Goal: Use online tool/utility: Utilize a website feature to perform a specific function

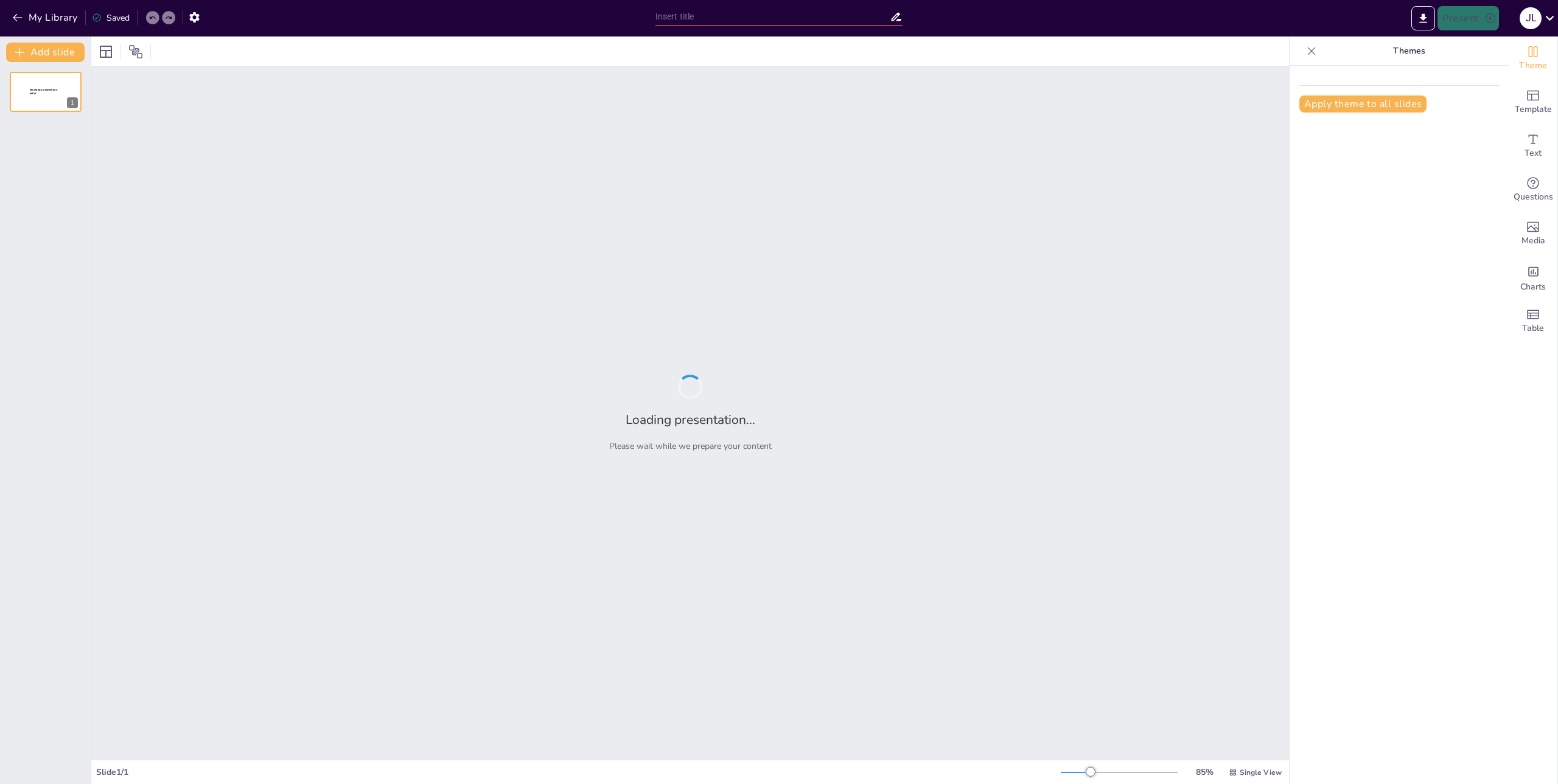
type input "Normas Oficiales Mexicanas: Conceptos y Regulaciones Esenciales"
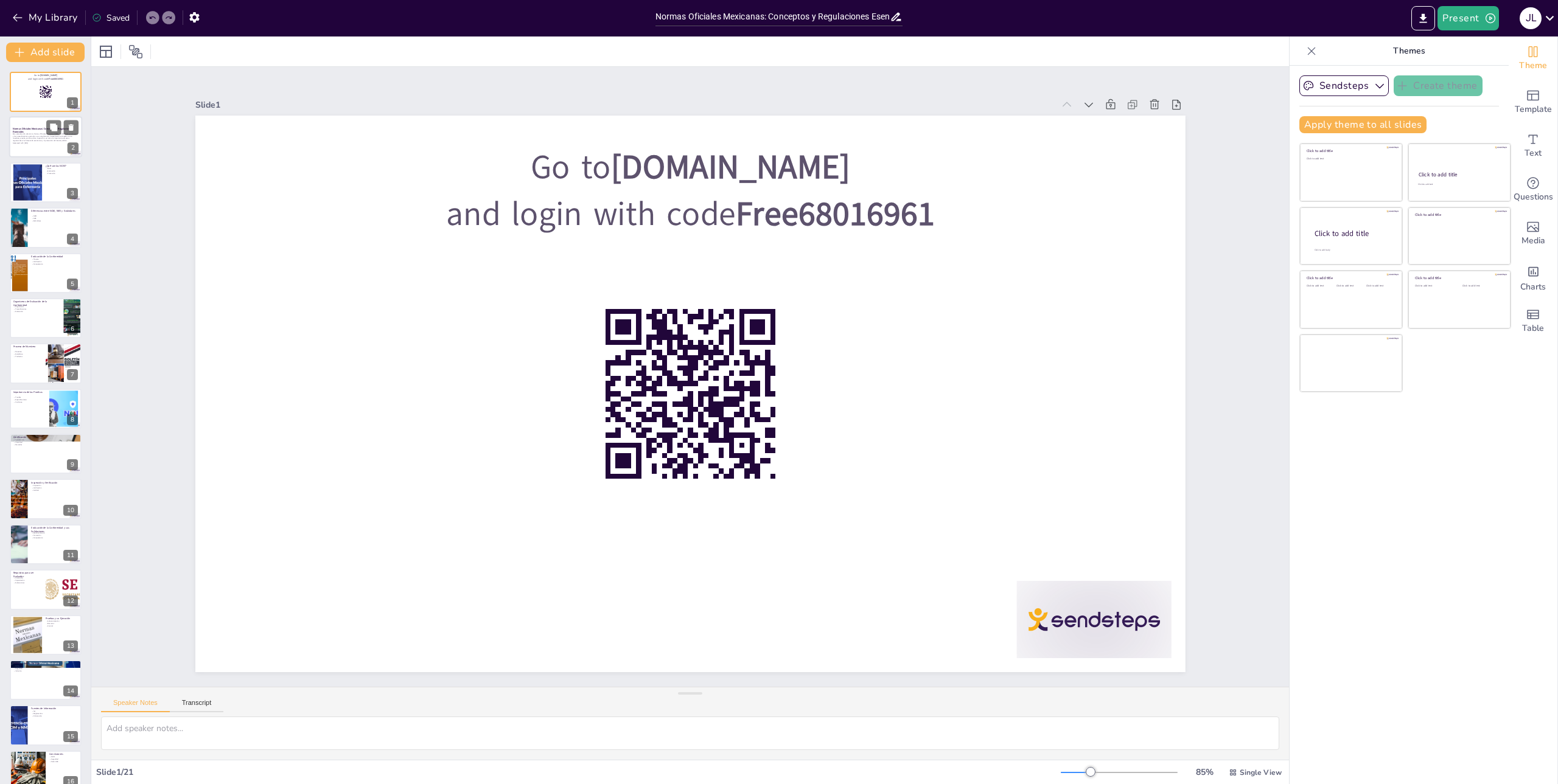
click at [31, 130] on p "Normas Oficiales Mexicanas: Conceptos y Regulaciones Esenciales" at bounding box center [46, 130] width 66 height 7
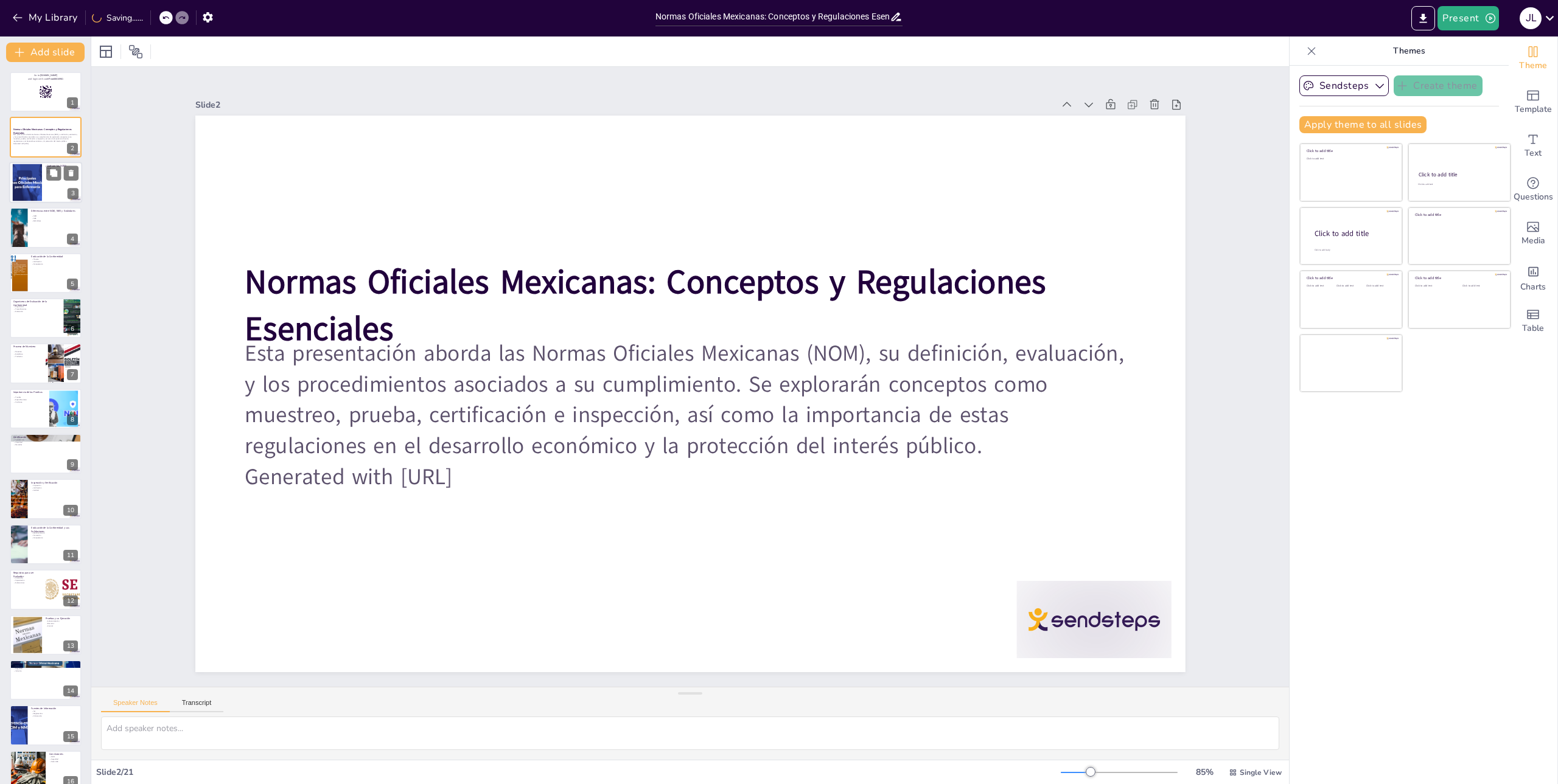
click at [35, 181] on div at bounding box center [27, 181] width 71 height 37
checkbox input "true"
type textarea "La definición de NOM es crucial para entender su rol en la regulación [PERSON_N…"
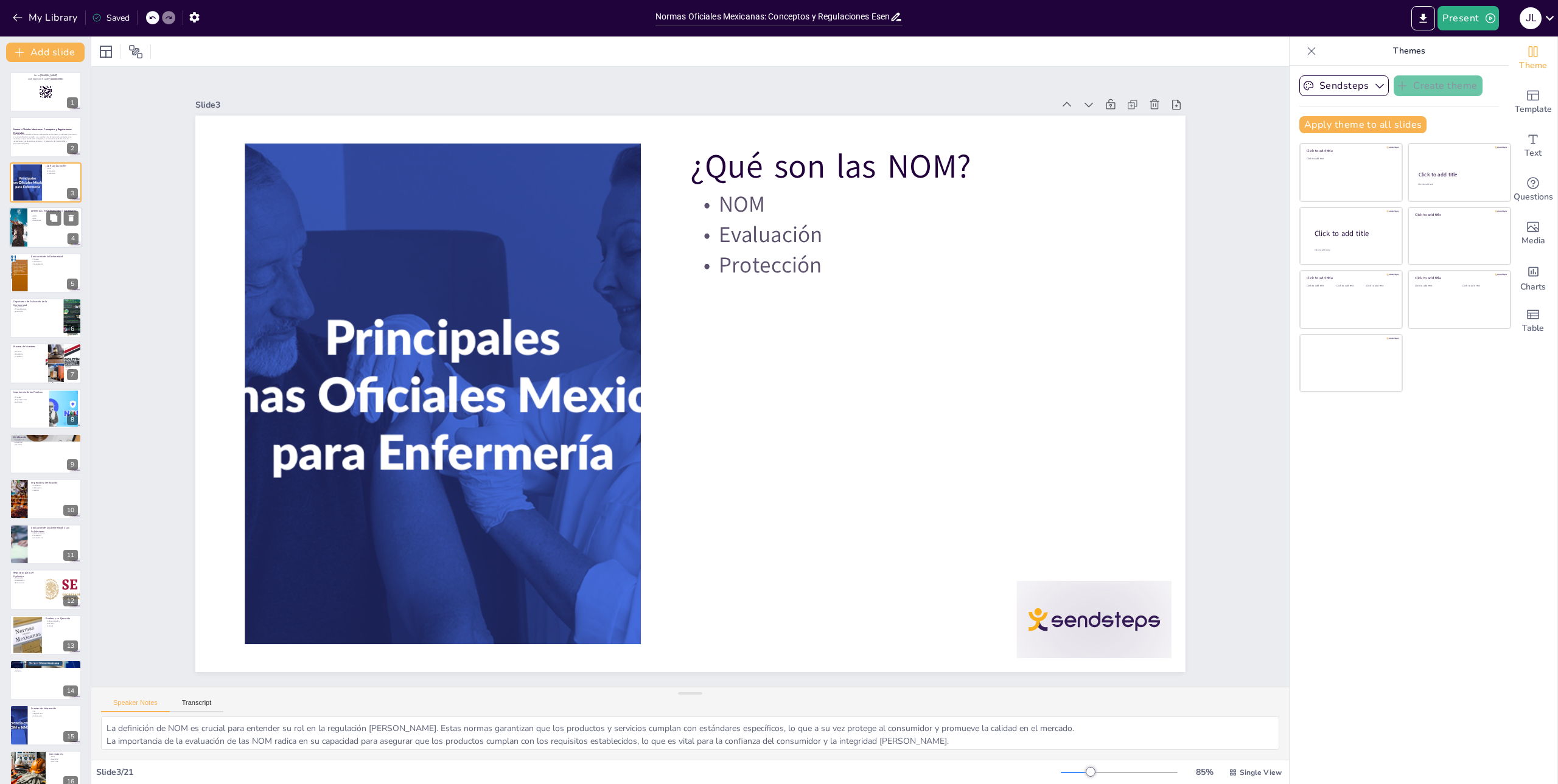
click at [48, 234] on div at bounding box center [45, 228] width 73 height 42
checkbox input "true"
type textarea "La obligatoriedad de las NOM es un aspecto clave que asegura que todos los prod…"
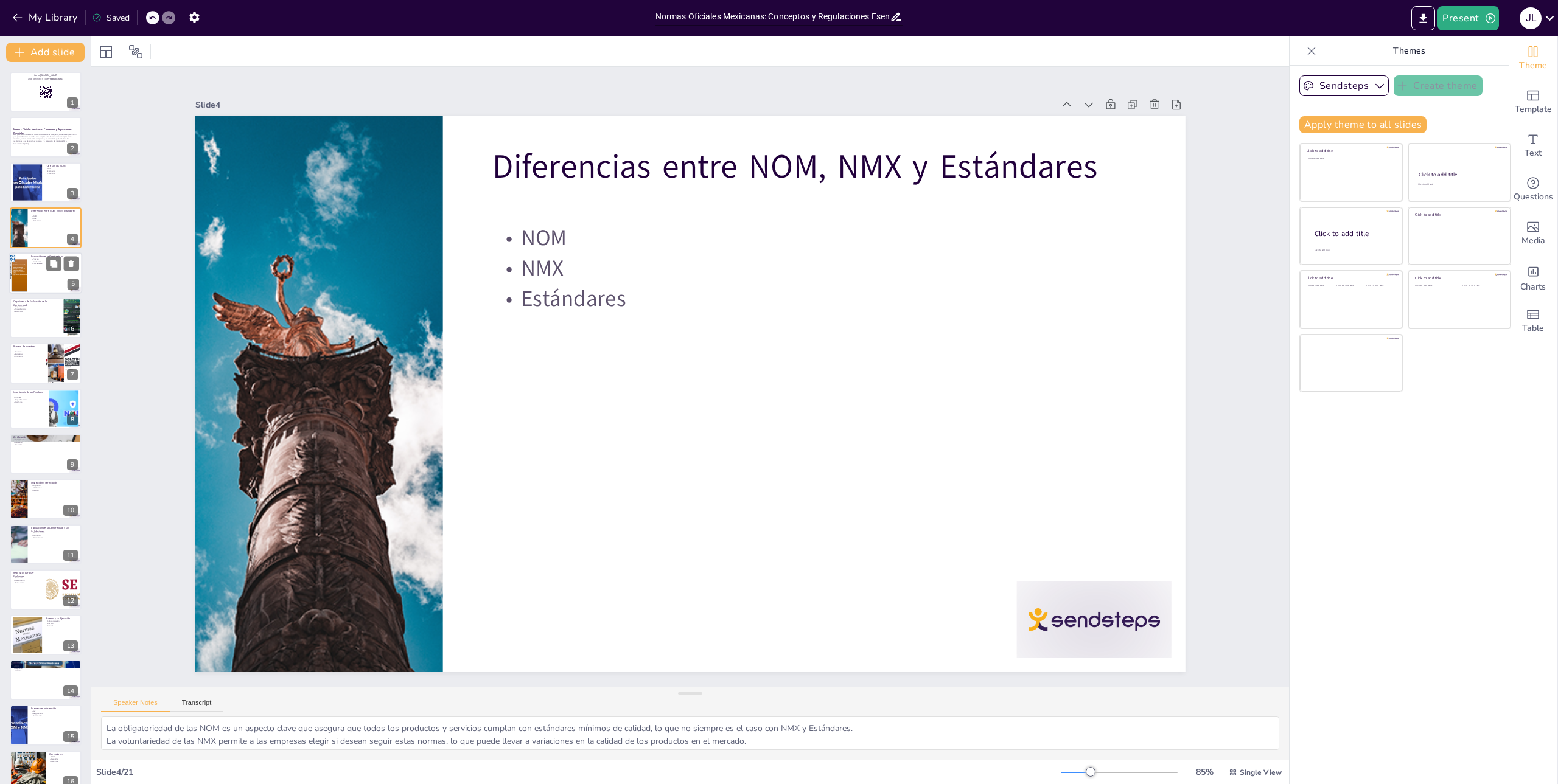
click at [36, 275] on div at bounding box center [45, 274] width 73 height 42
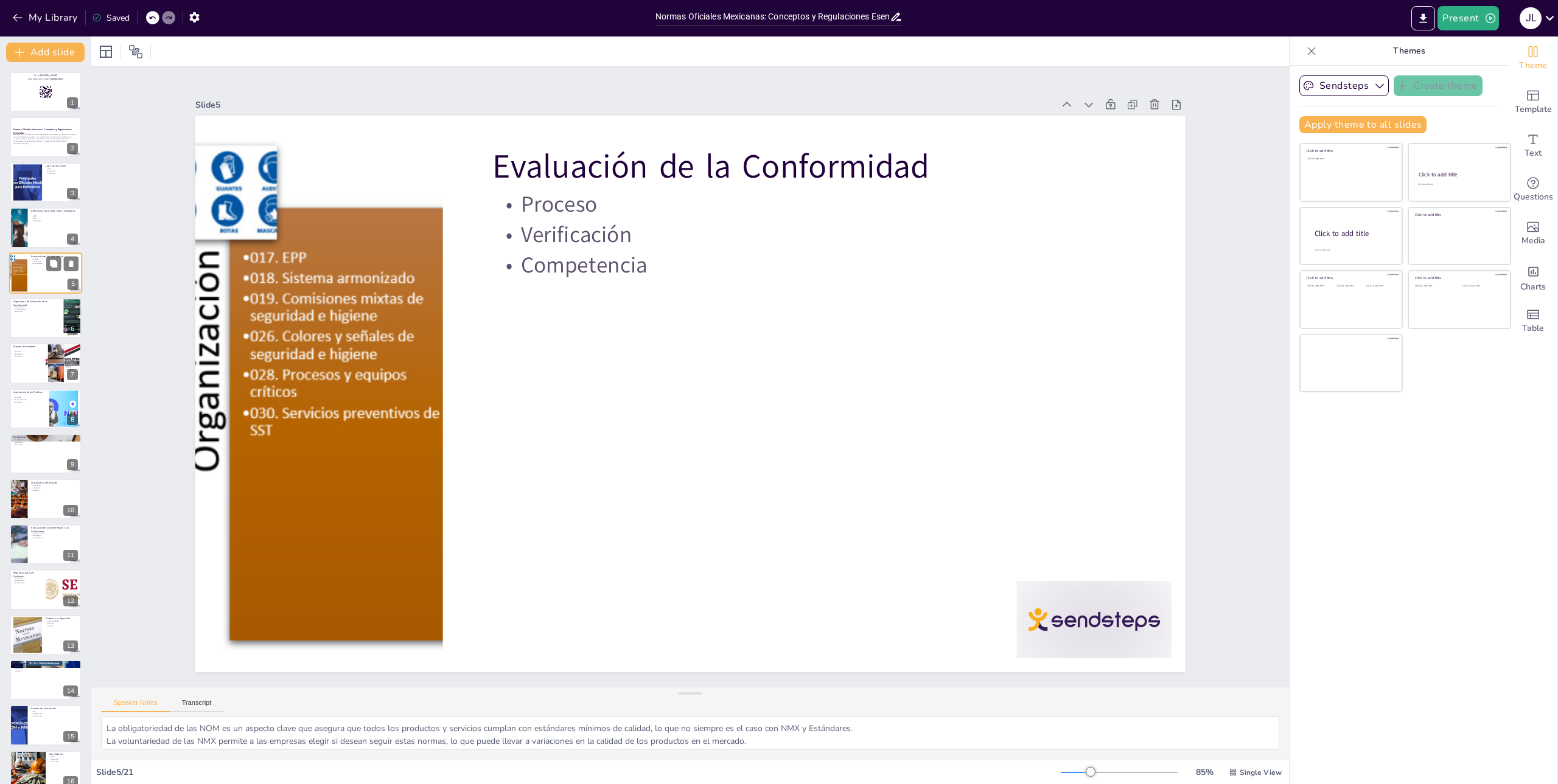
checkbox input "true"
type textarea "El proceso de Evaluación de la Conformidad es fundamental para garantizar el cu…"
click at [26, 371] on div at bounding box center [45, 364] width 73 height 42
checkbox input "true"
type textarea "El procedimiento de muestreo es fundamental para garantizar que se obtienen res…"
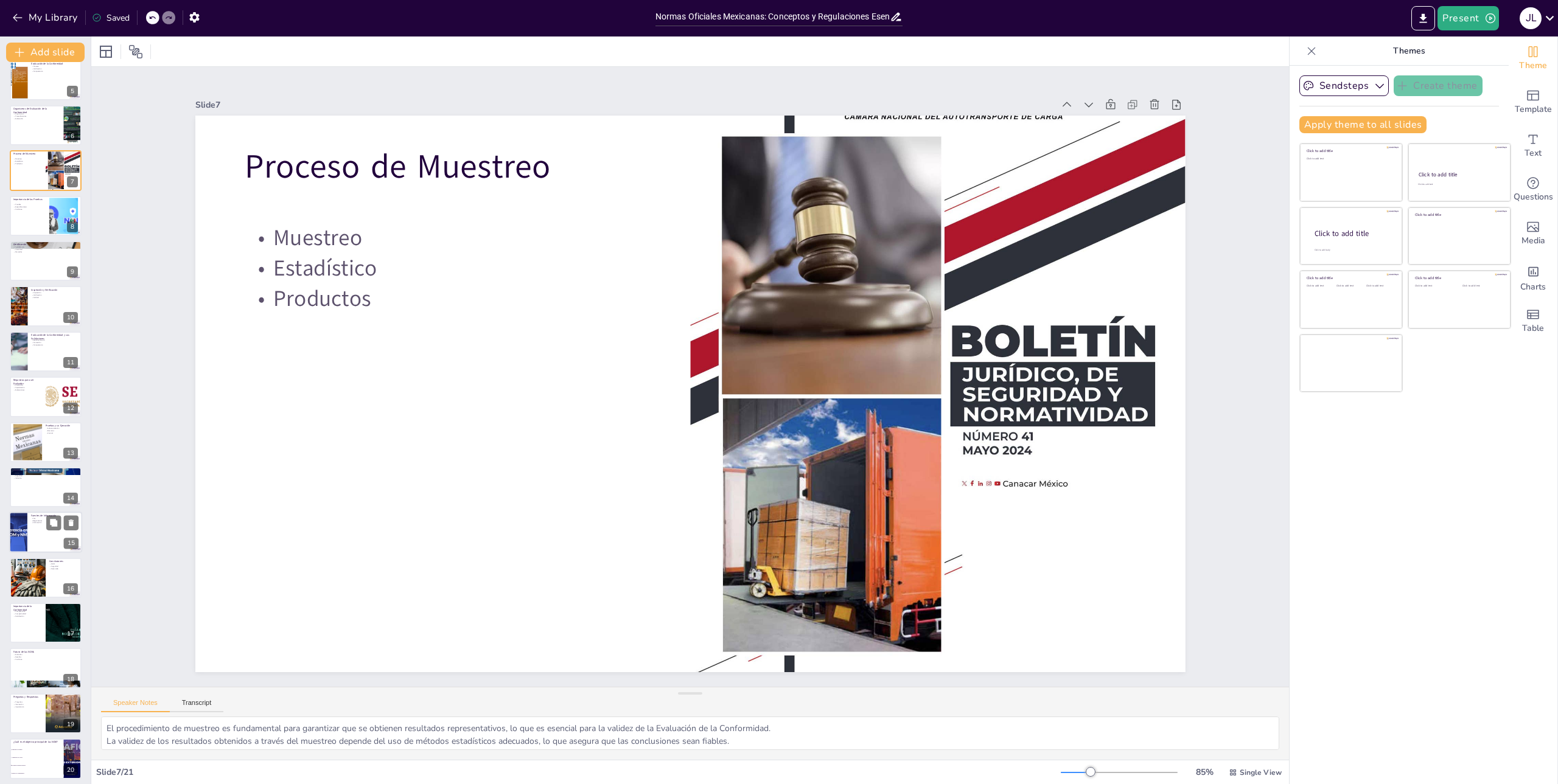
scroll to position [243, 0]
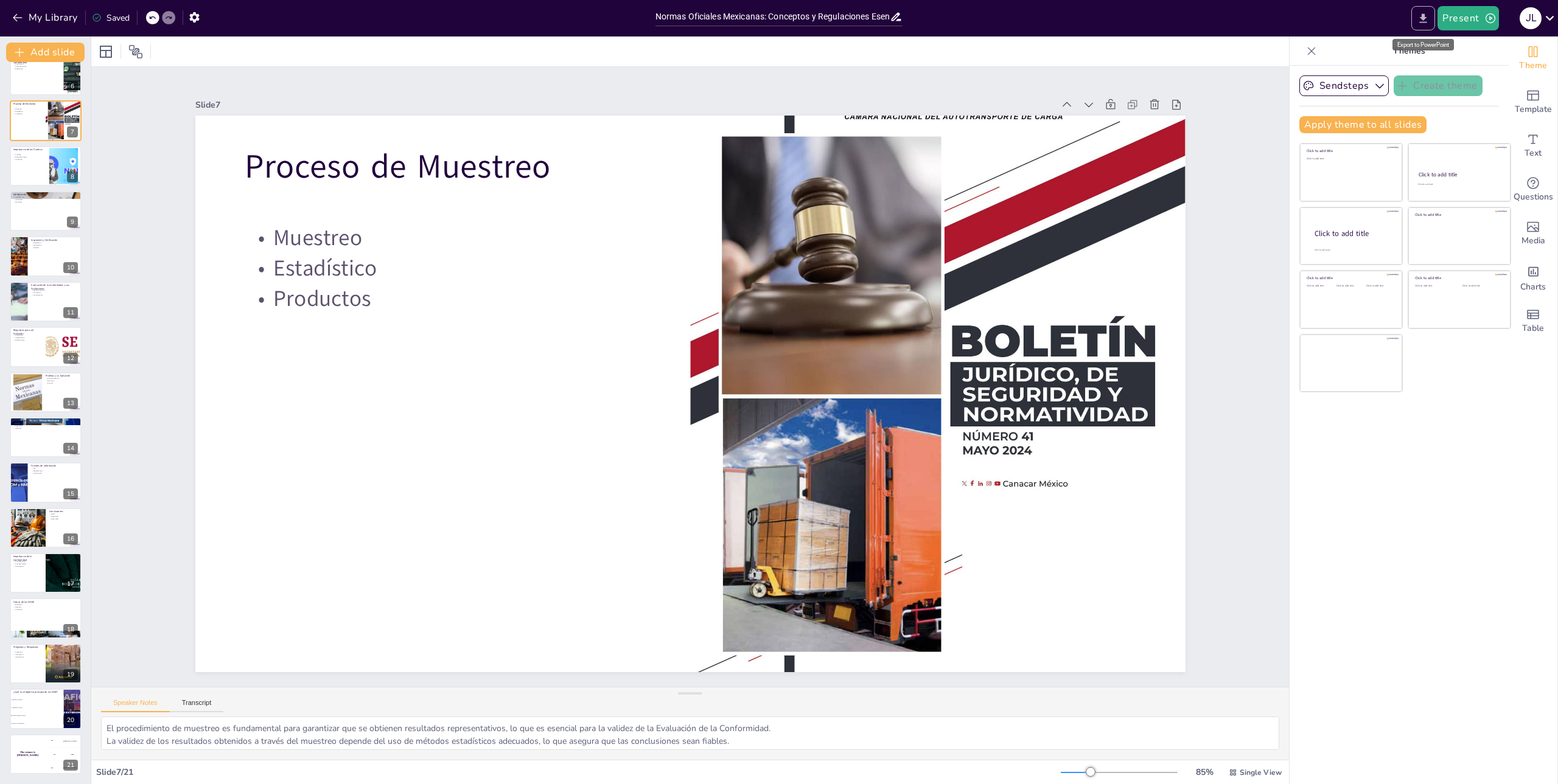
click at [1430, 18] on icon "Export to PowerPoint" at bounding box center [1423, 18] width 13 height 13
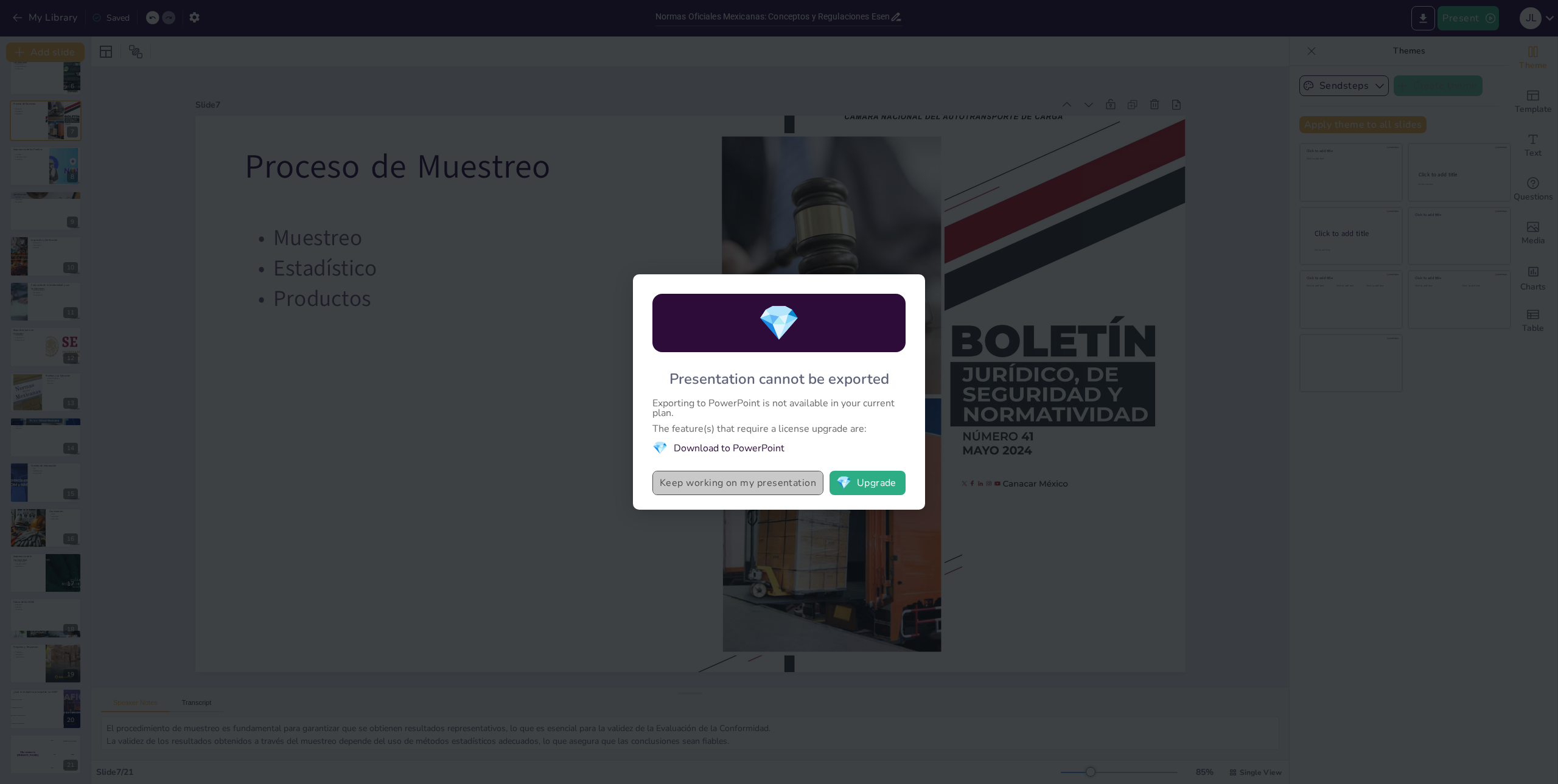
click at [692, 483] on button "Keep working on my presentation" at bounding box center [738, 483] width 171 height 24
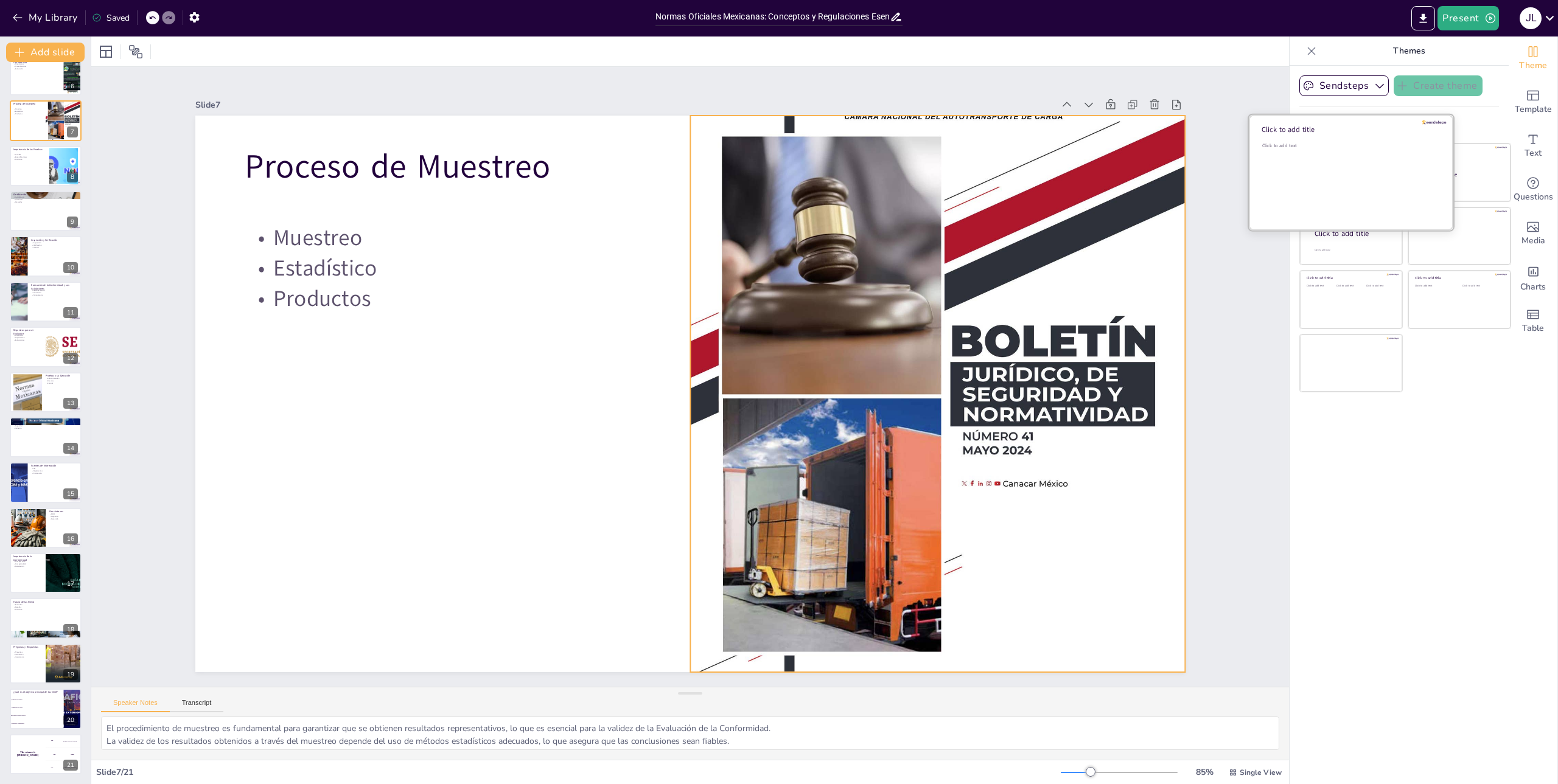
checkbox input "true"
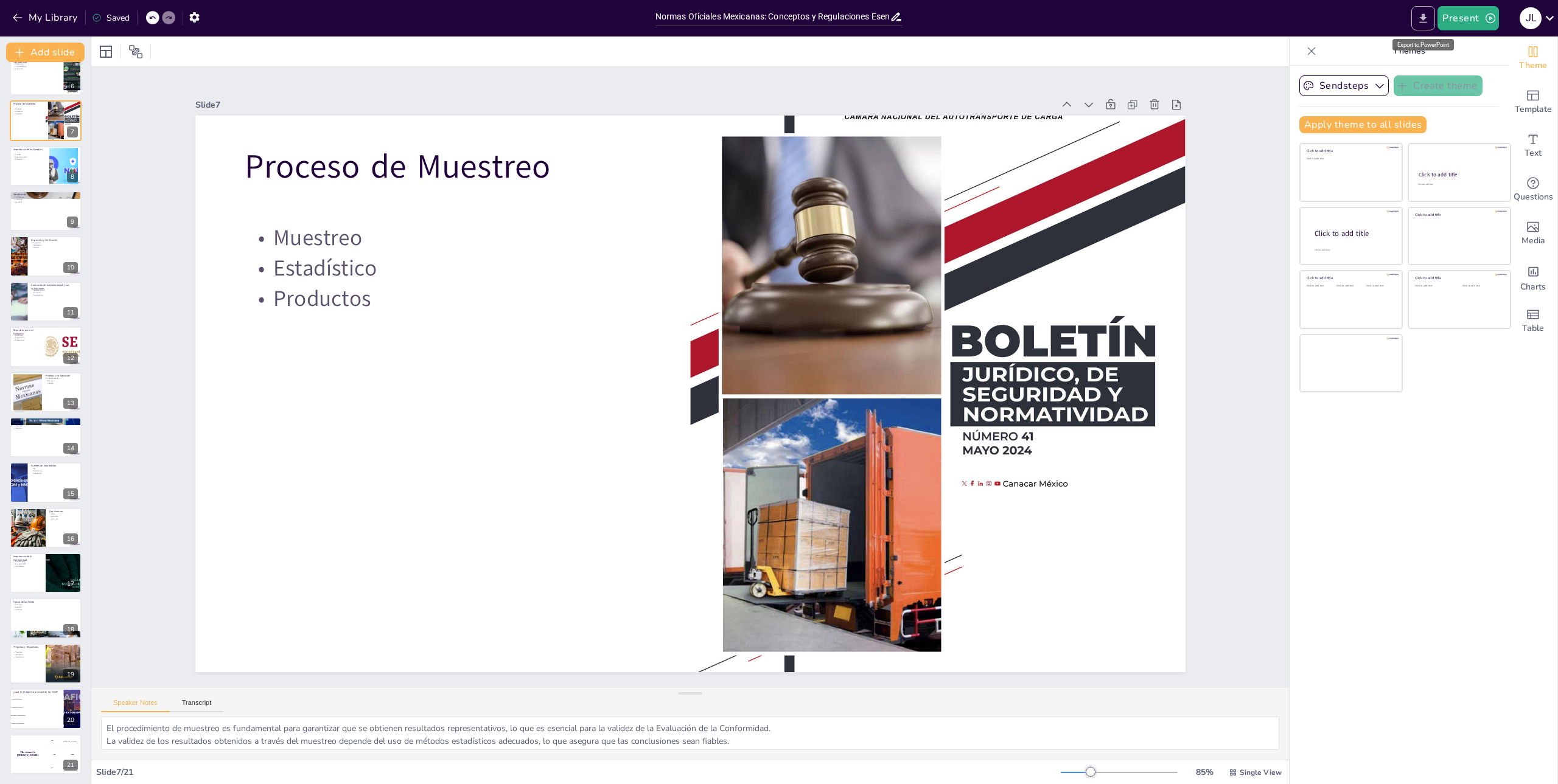
click at [1423, 20] on icon "Export to PowerPoint" at bounding box center [1423, 18] width 13 height 13
